Goal: Check status

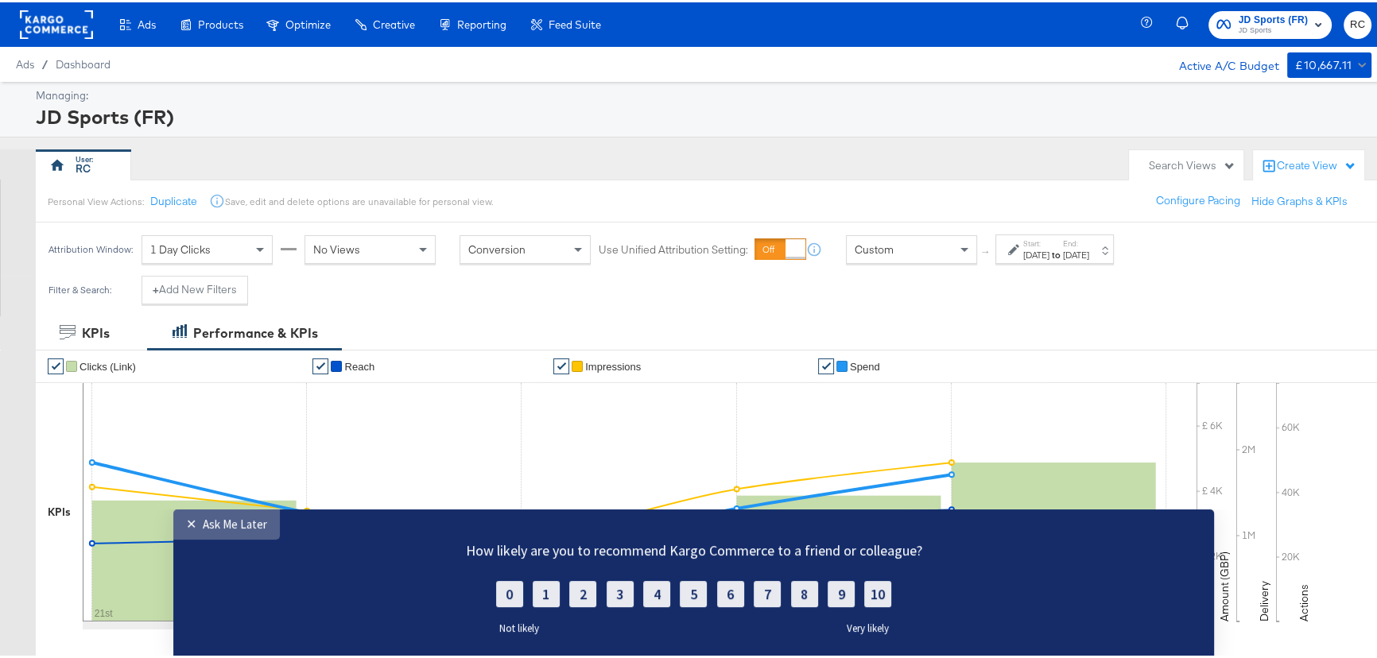
click at [223, 528] on div "Ask Me Later" at bounding box center [235, 524] width 64 height 15
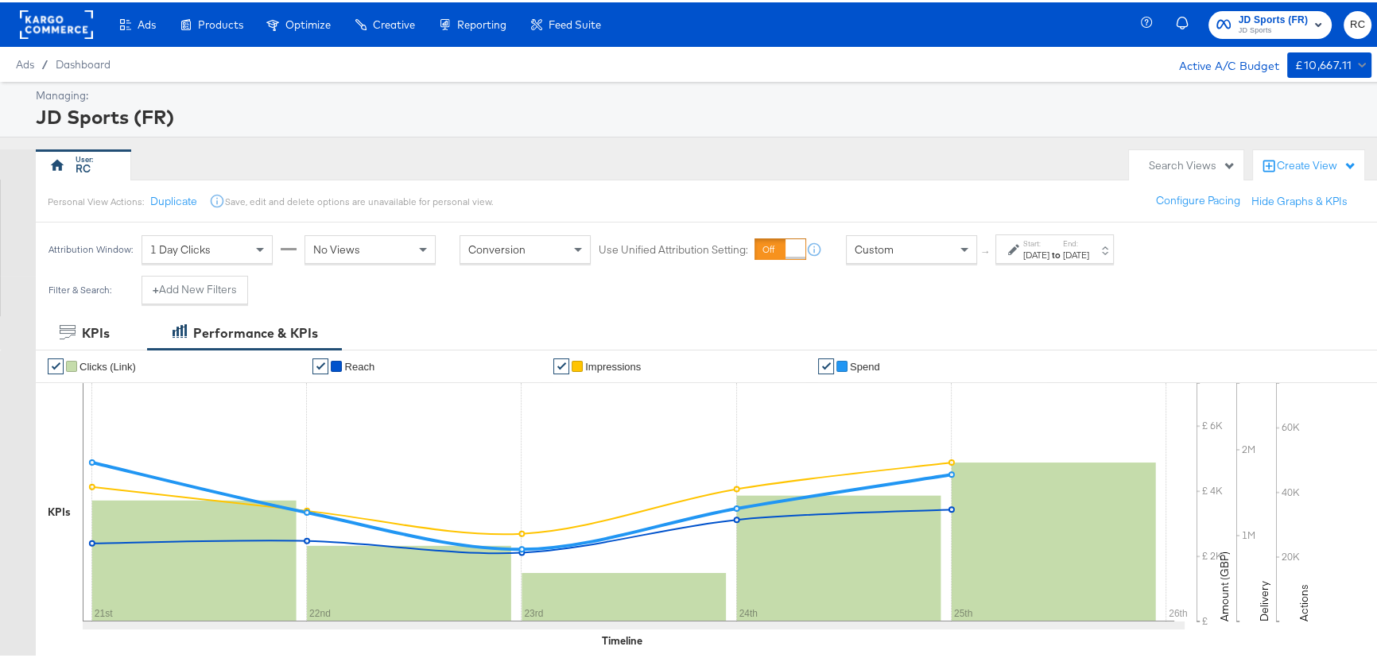
click at [507, 133] on div "Managing: JD Sports (FR)" at bounding box center [693, 108] width 1387 height 56
click at [382, 133] on div "Managing: JD Sports (FR)" at bounding box center [693, 108] width 1387 height 56
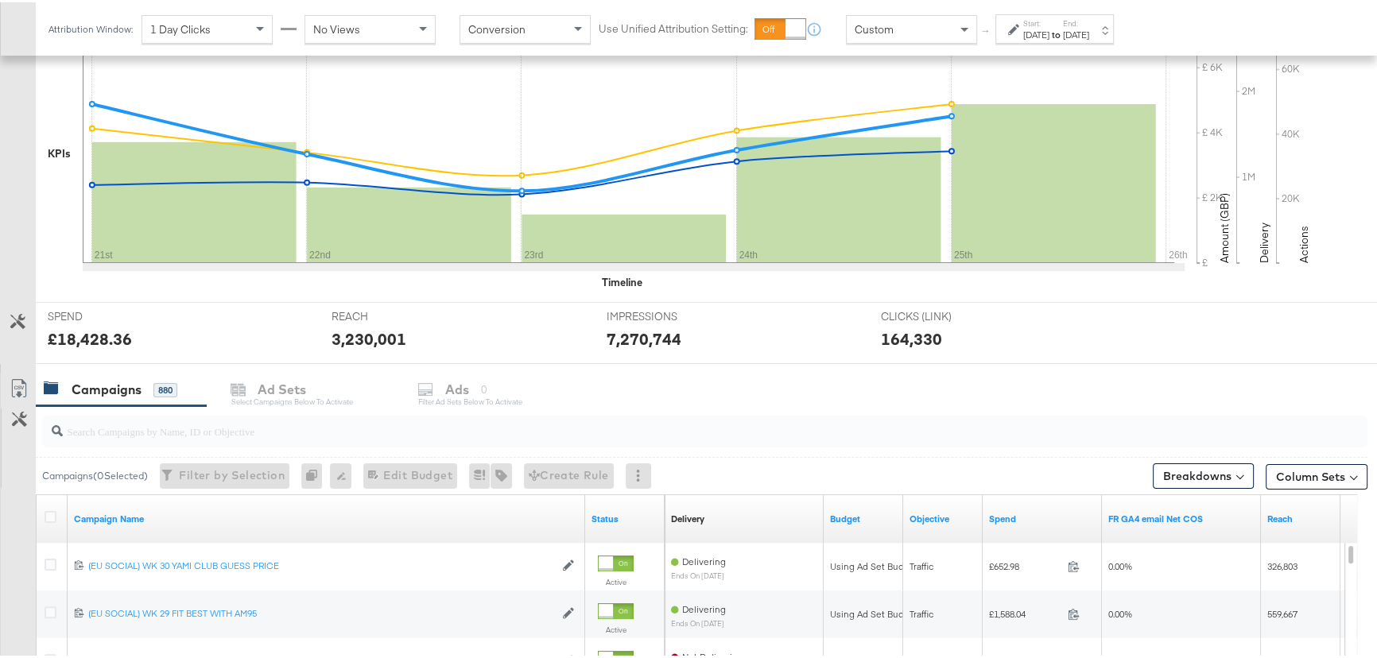
scroll to position [361, 0]
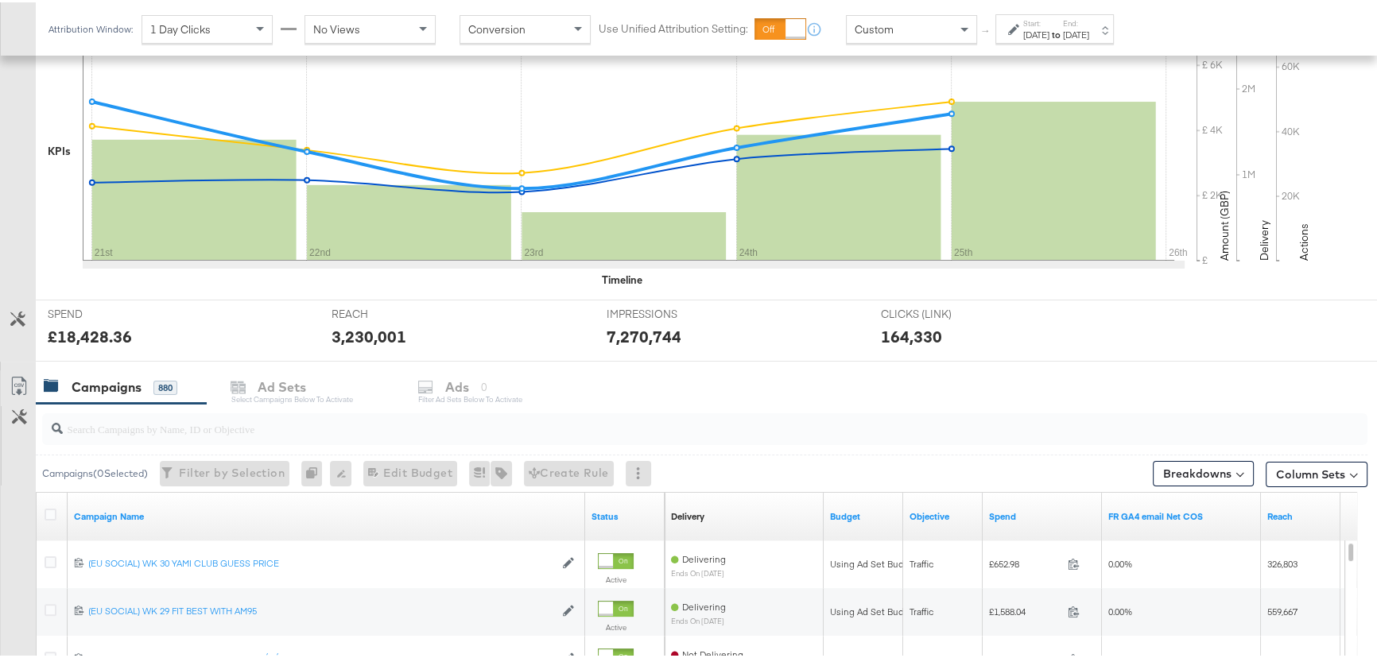
click at [177, 425] on input "search" at bounding box center [655, 420] width 1185 height 31
type input "advantage"
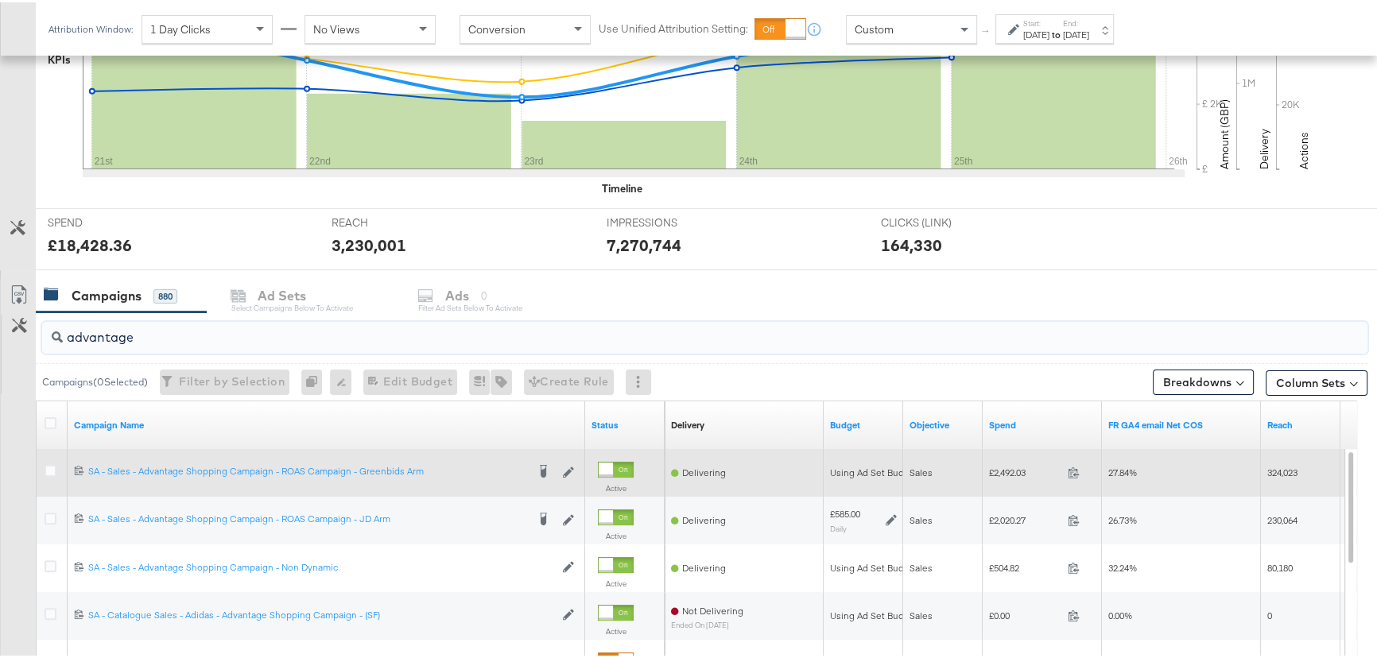
scroll to position [578, 0]
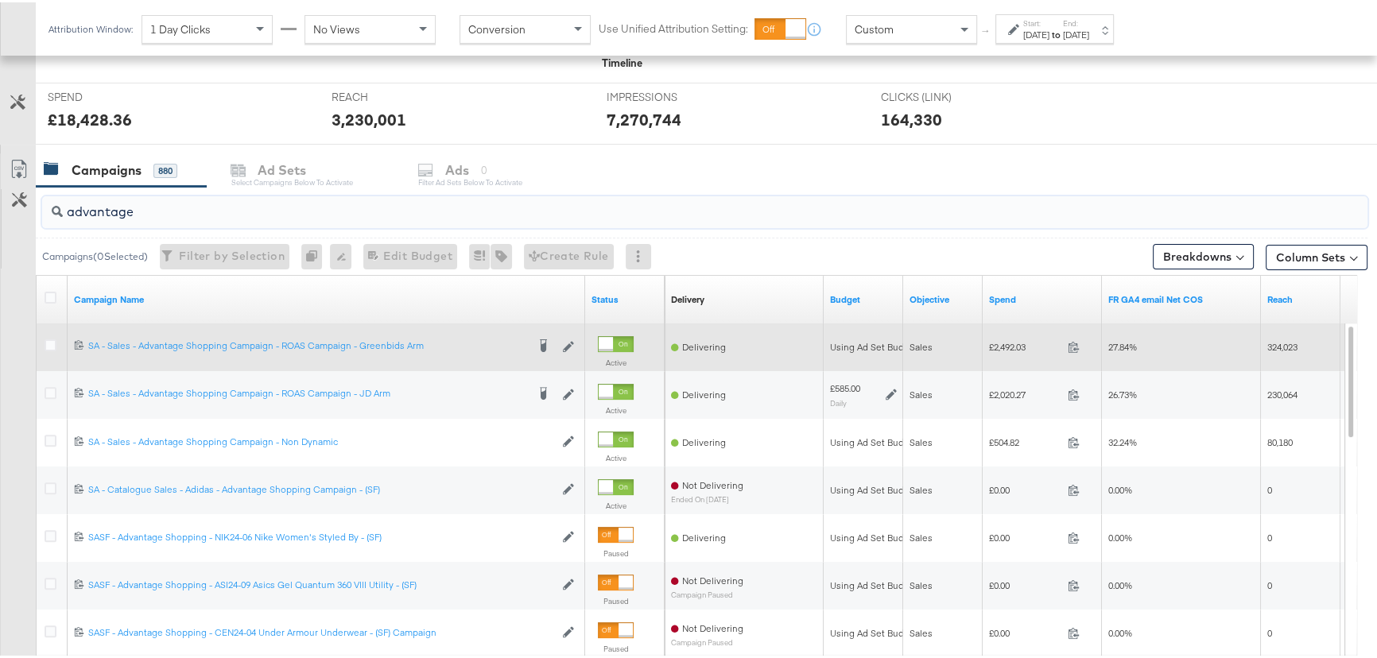
drag, startPoint x: 45, startPoint y: 440, endPoint x: 89, endPoint y: 366, distance: 86.6
click at [45, 440] on icon at bounding box center [51, 438] width 12 height 12
click at [0, 0] on input "checkbox" at bounding box center [0, 0] width 0 height 0
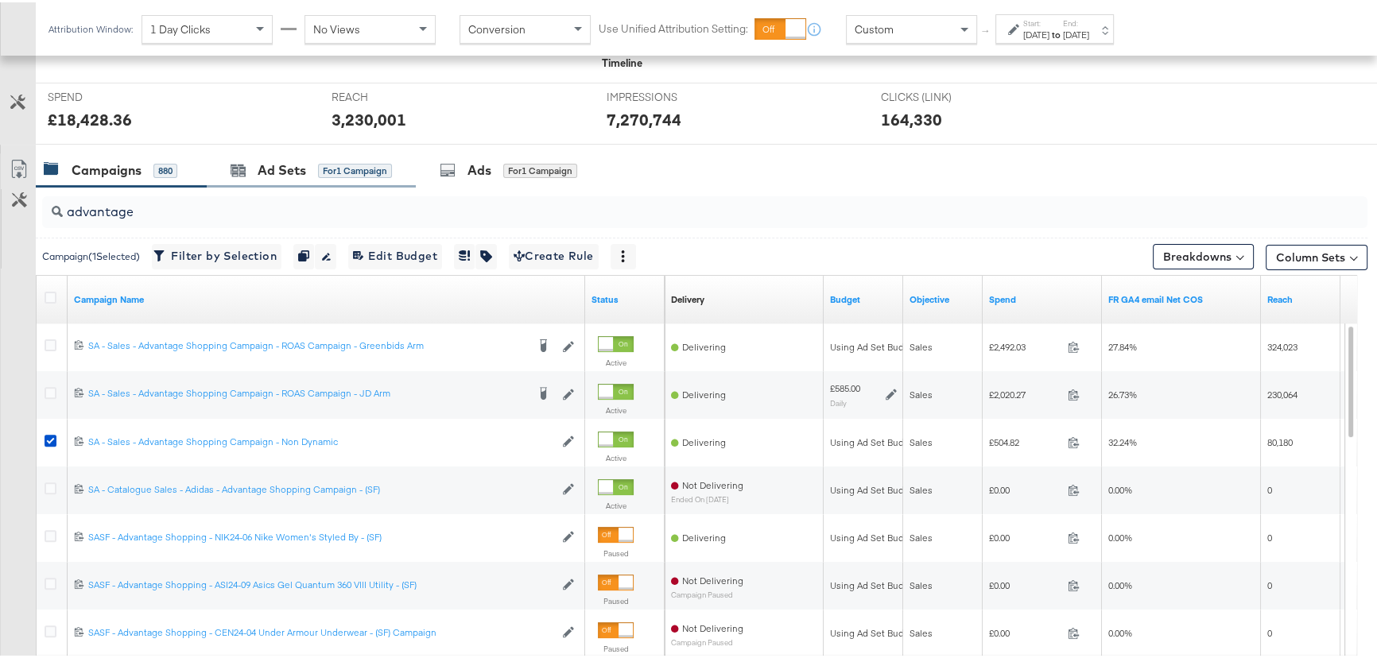
click at [308, 176] on div "Ad Sets for 1 Campaign" at bounding box center [311, 168] width 209 height 34
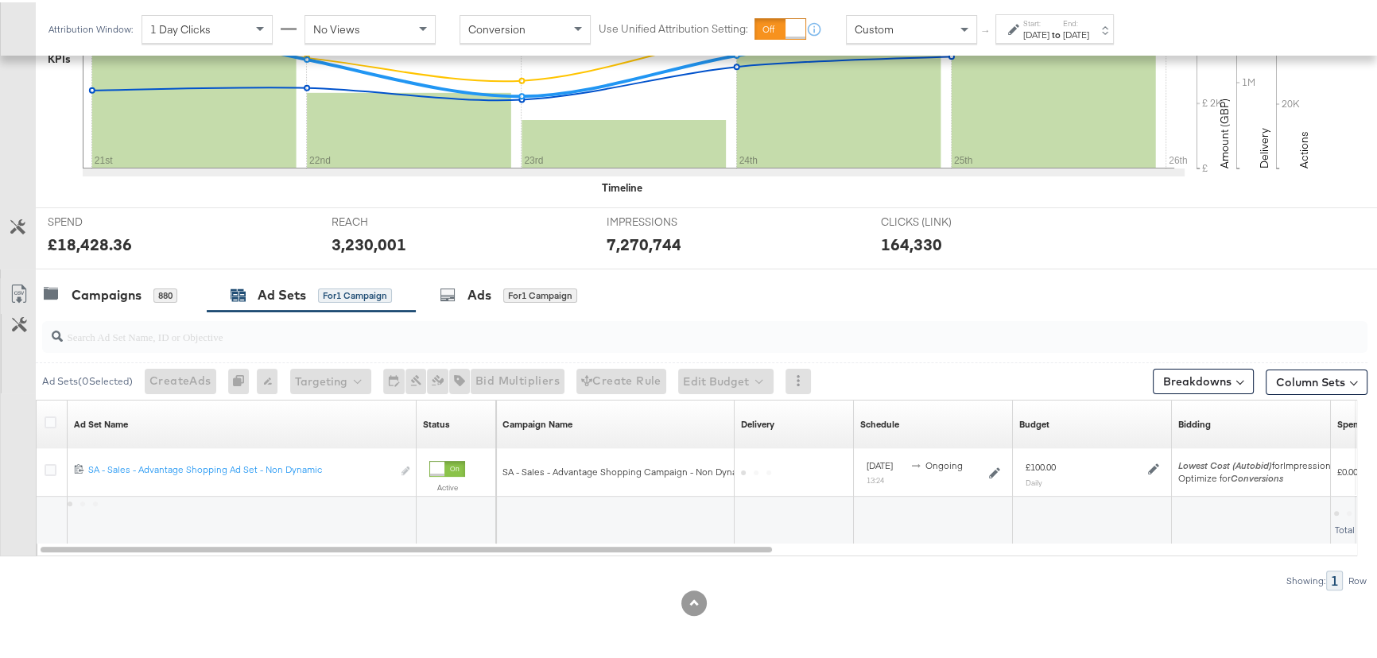
scroll to position [452, 0]
click at [1063, 33] on strong "to" at bounding box center [1056, 32] width 14 height 12
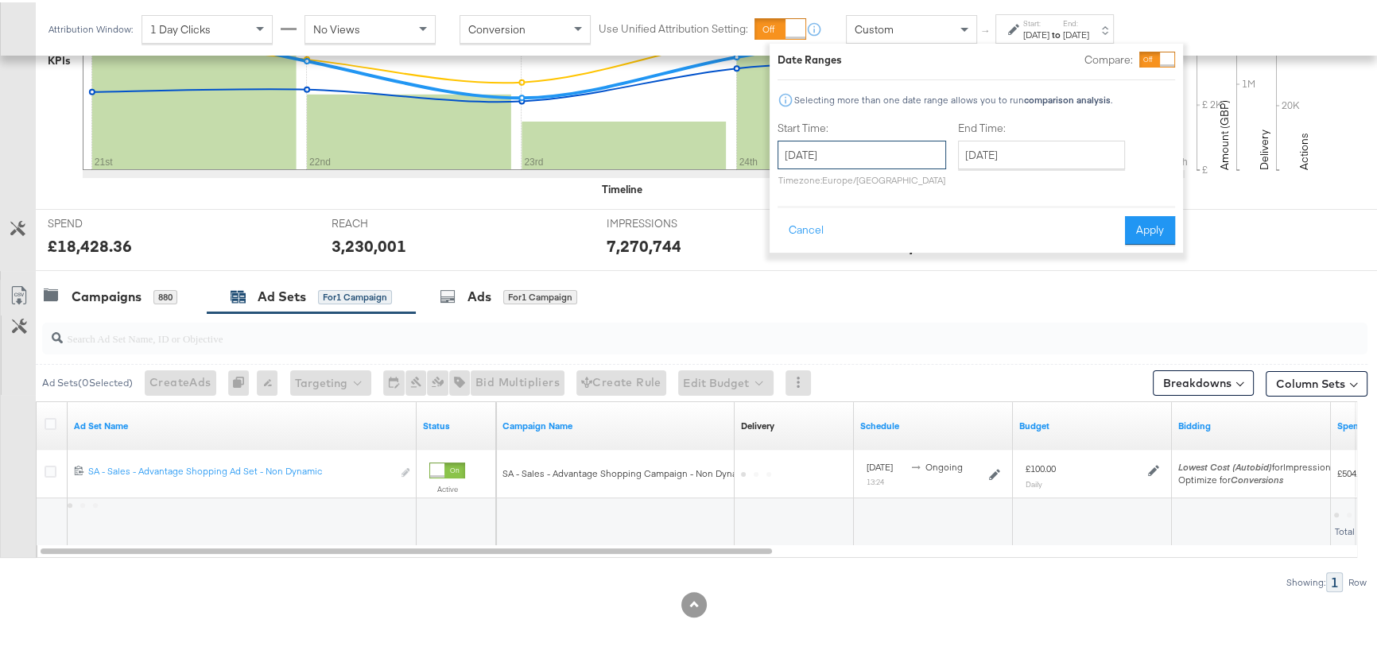
click at [844, 155] on input "[DATE]" at bounding box center [862, 152] width 169 height 29
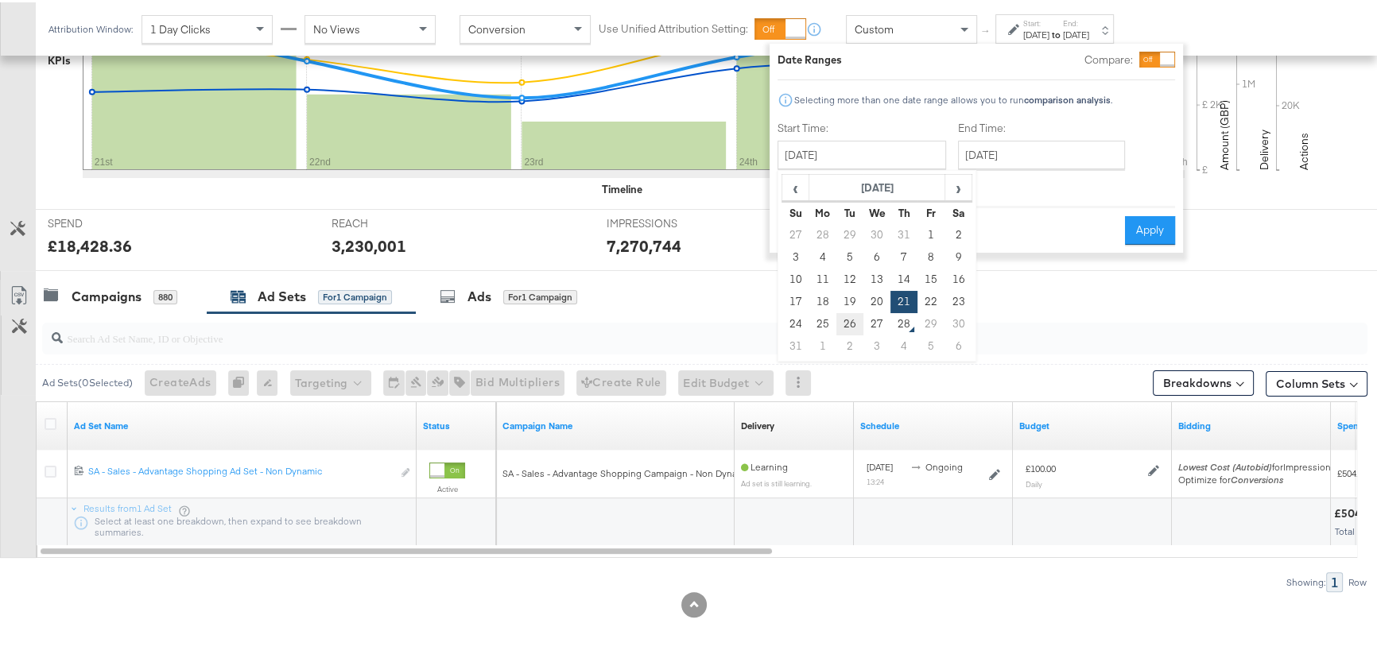
click at [854, 319] on td "26" at bounding box center [849, 322] width 27 height 22
type input "[DATE]"
click at [1049, 156] on input "[DATE]" at bounding box center [1042, 152] width 167 height 29
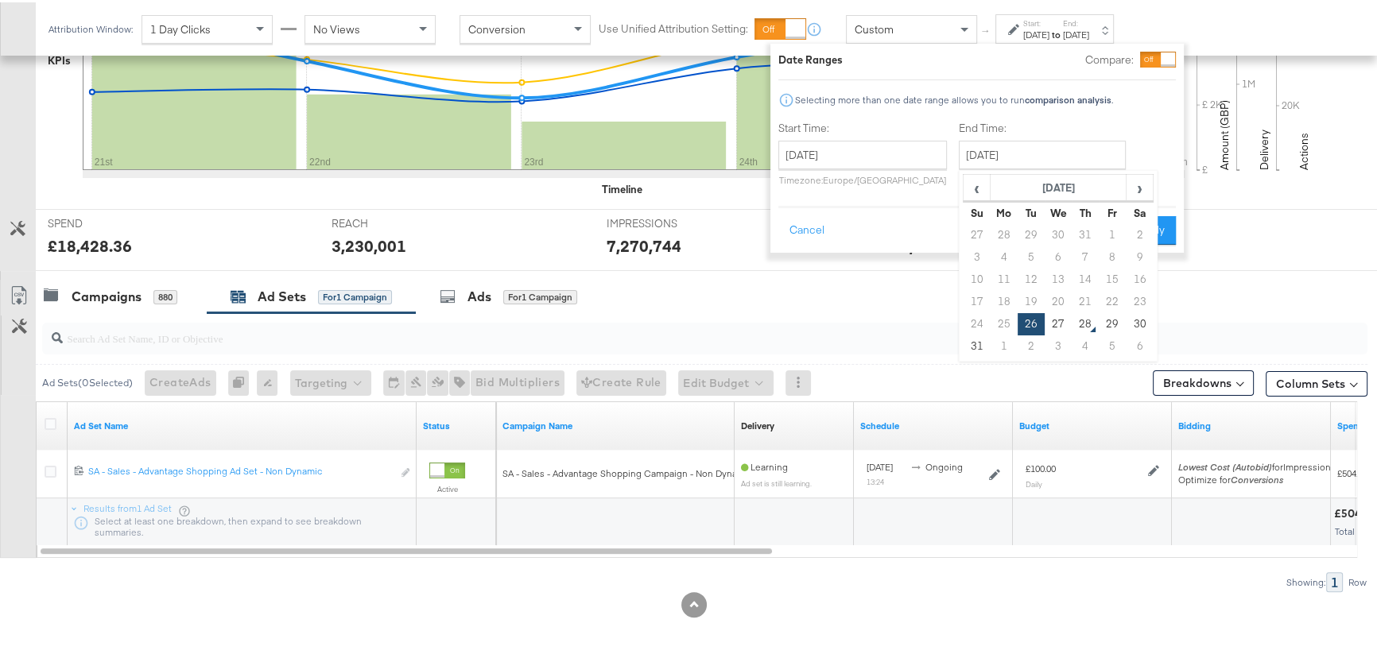
click at [1059, 324] on td "27" at bounding box center [1058, 322] width 27 height 22
type input "[DATE]"
drag, startPoint x: 1139, startPoint y: 224, endPoint x: 726, endPoint y: 435, distance: 464.0
click at [1140, 223] on button "Apply" at bounding box center [1151, 228] width 50 height 29
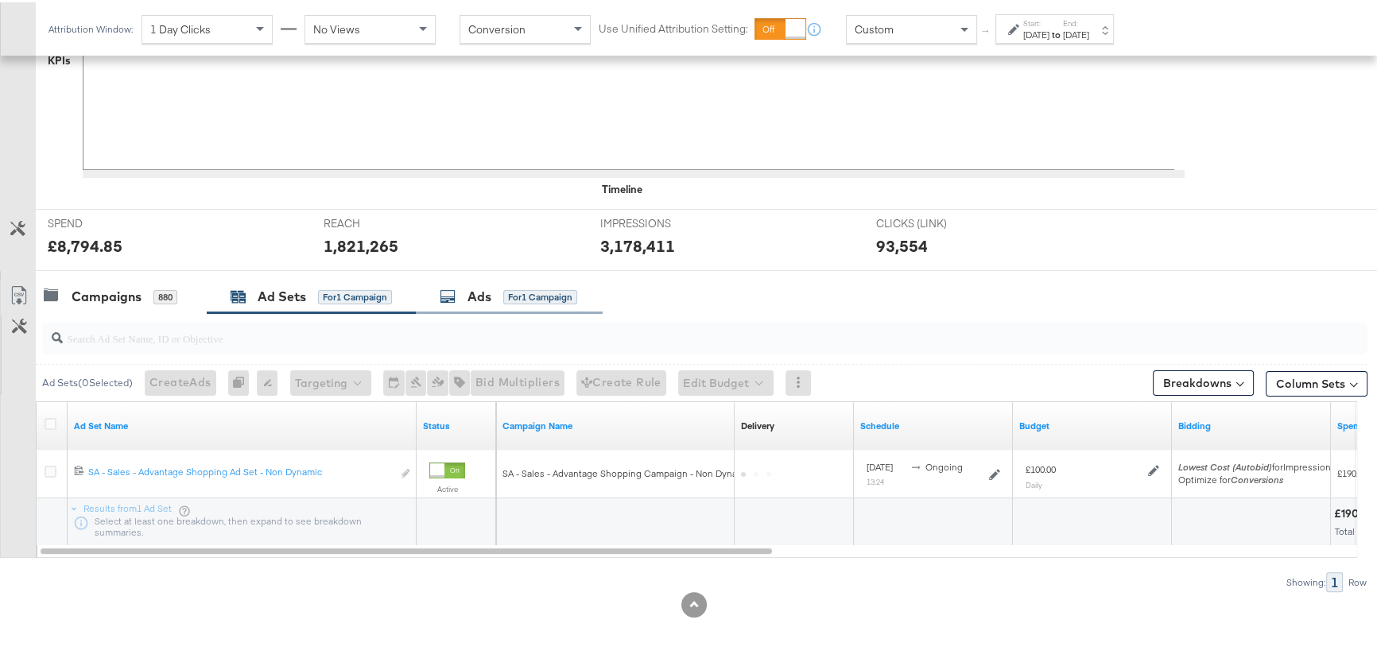
click at [526, 287] on span "for 1 Campaign" at bounding box center [540, 294] width 74 height 14
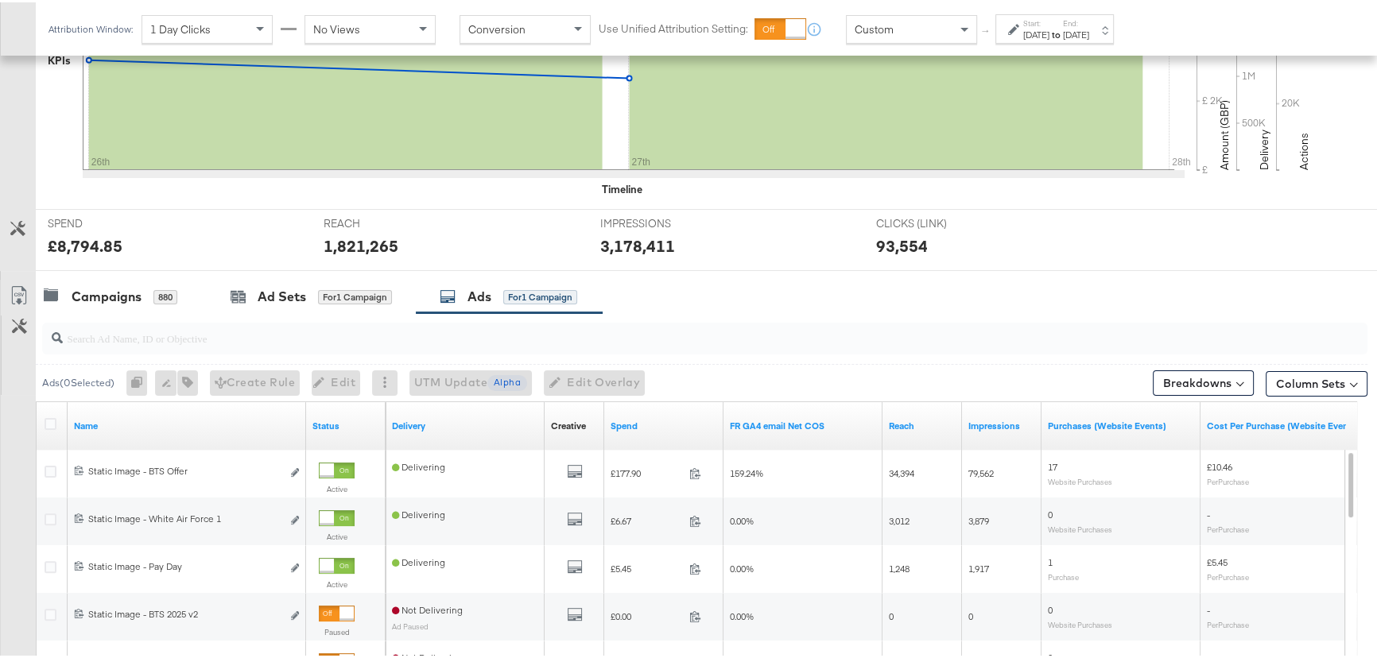
click at [1032, 29] on div "[DATE]" at bounding box center [1036, 32] width 26 height 13
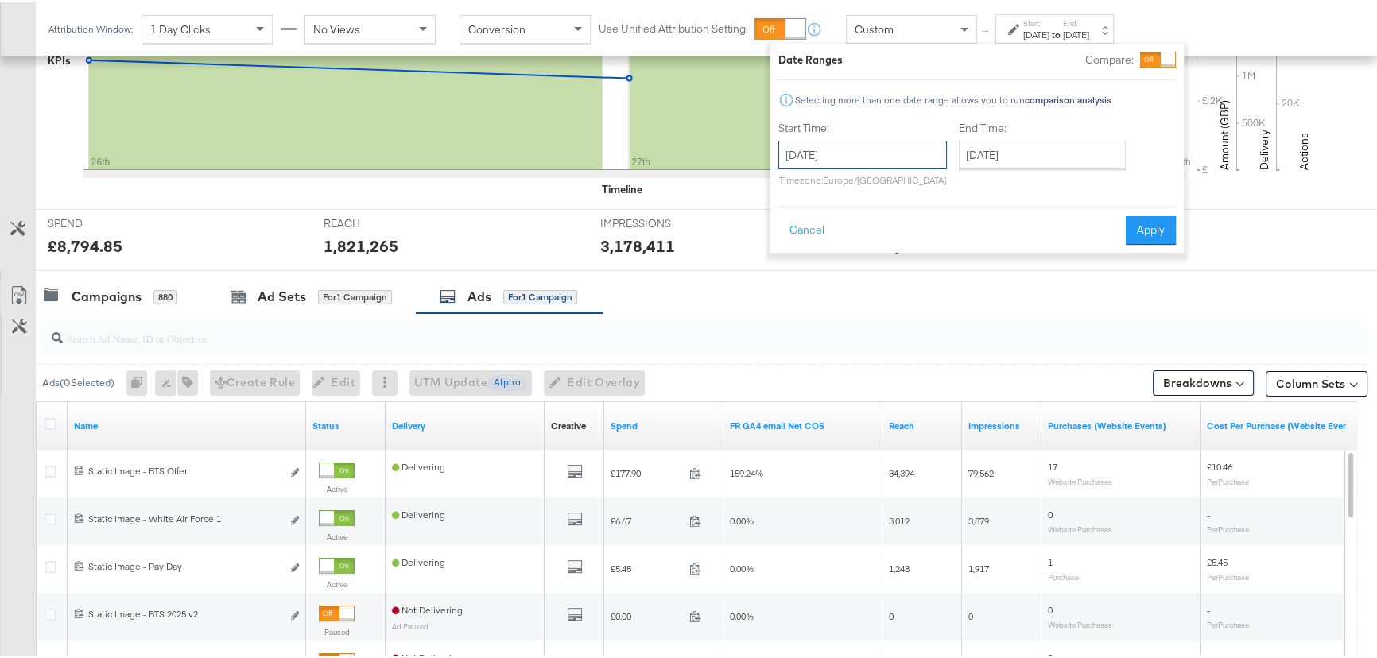
click at [892, 154] on input "[DATE]" at bounding box center [862, 152] width 169 height 29
click at [792, 324] on td "24" at bounding box center [796, 322] width 27 height 22
type input "[DATE]"
click at [1151, 236] on button "Apply" at bounding box center [1151, 228] width 50 height 29
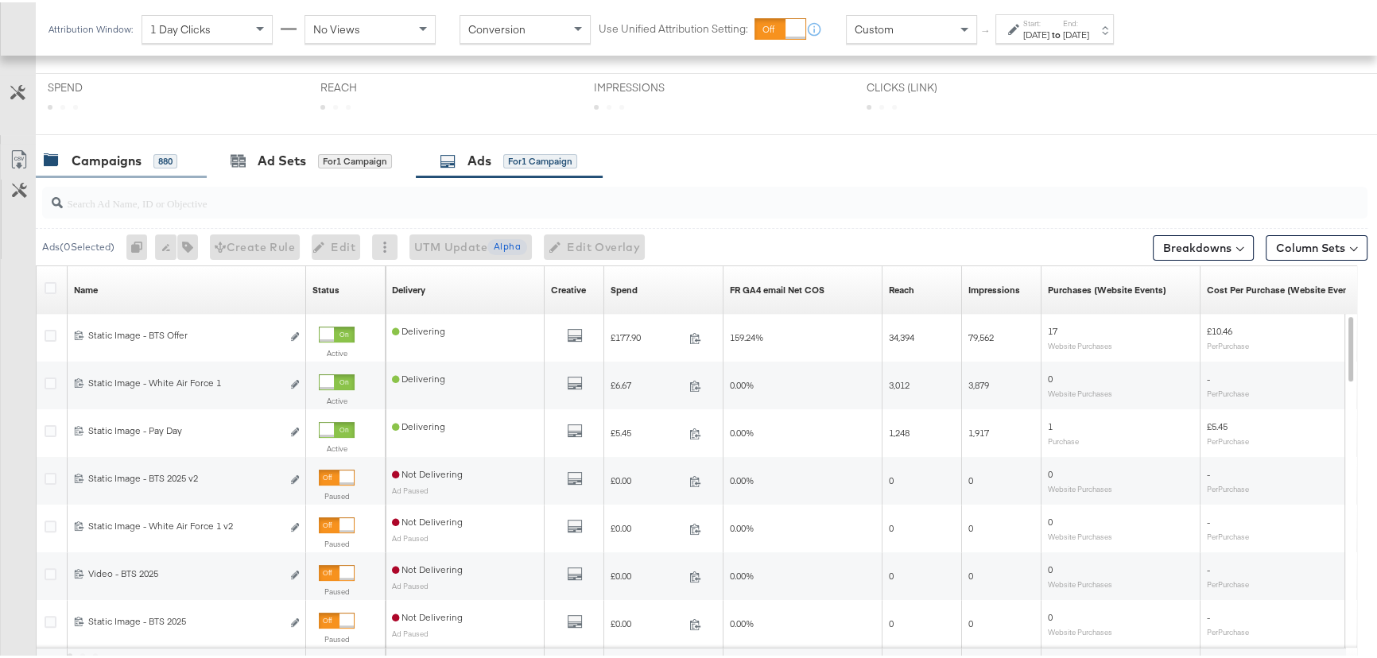
scroll to position [316, 0]
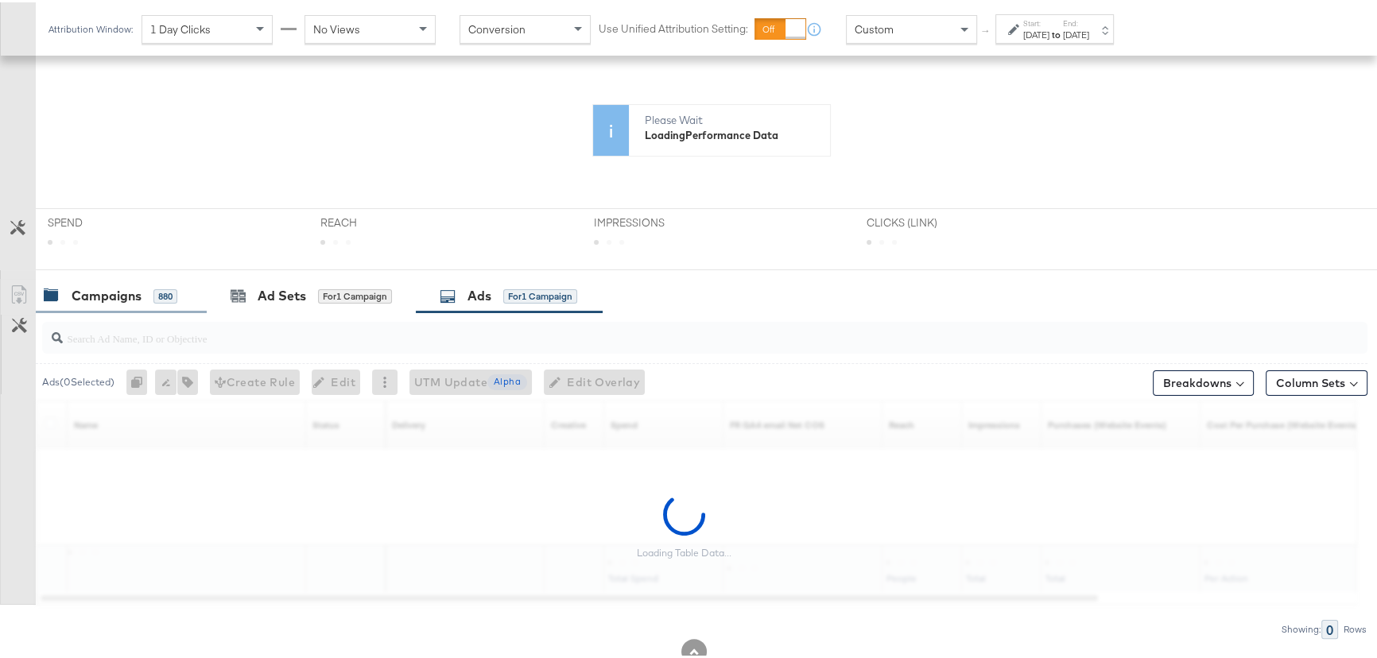
click at [96, 289] on div "Campaigns" at bounding box center [107, 294] width 70 height 18
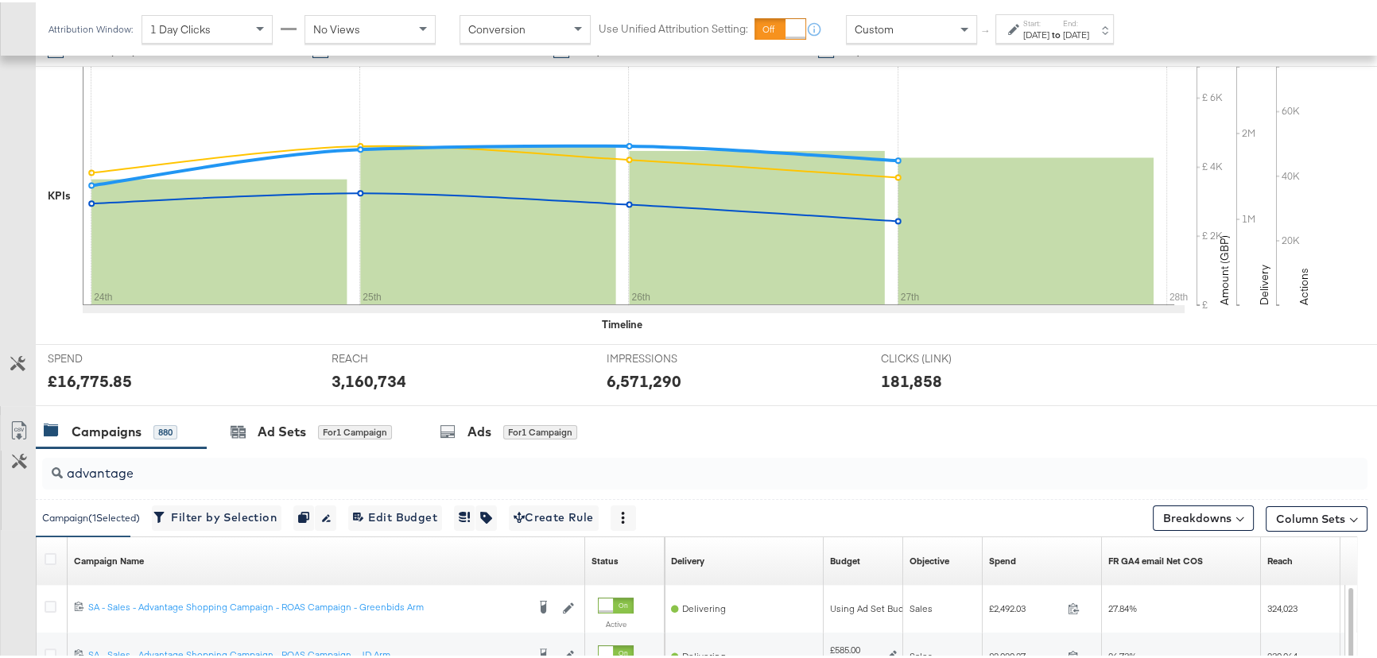
scroll to position [452, 0]
